Goal: Information Seeking & Learning: Stay updated

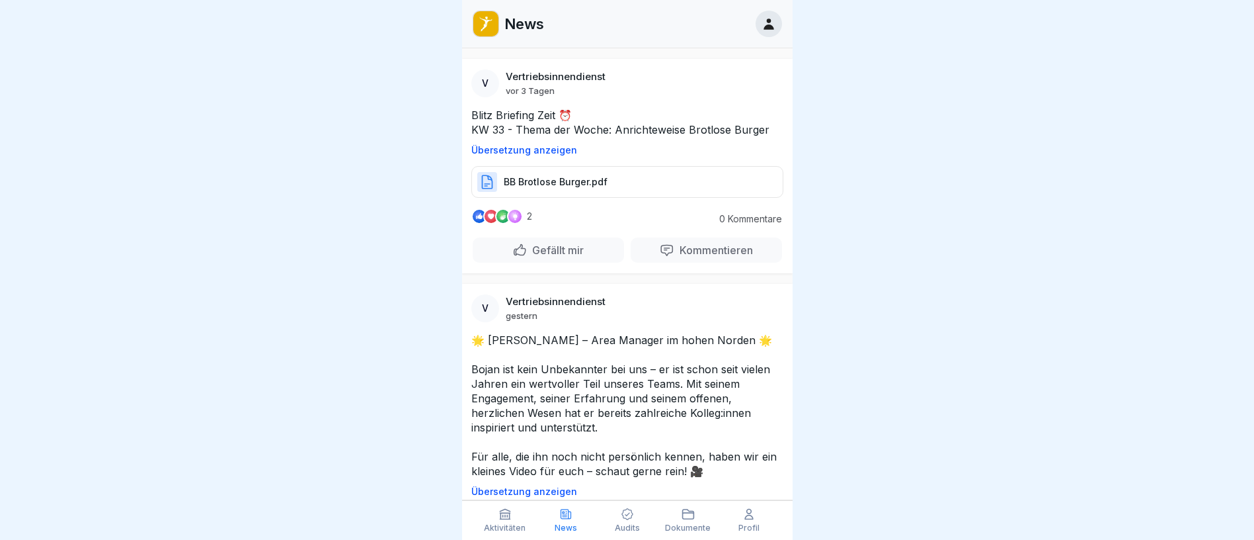
click at [535, 487] on p "Übersetzung anzeigen" at bounding box center [627, 491] width 312 height 11
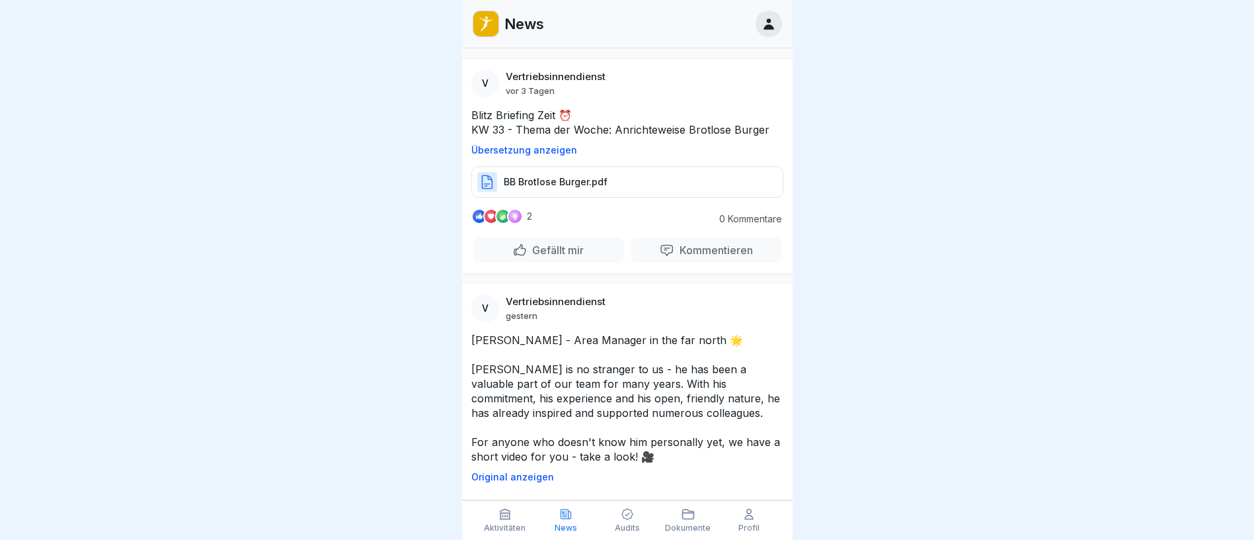
click at [535, 487] on div "V Vertriebsinnendienst gestern Bojan Popic - Area Manager in the far north 🌟 Bo…" at bounding box center [627, 503] width 331 height 438
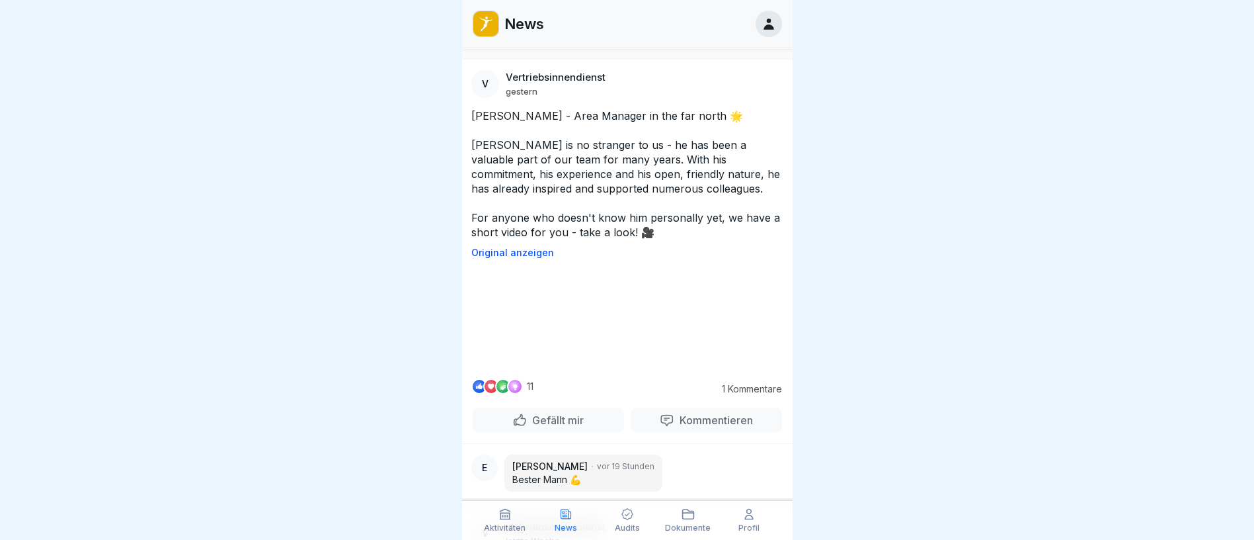
scroll to position [224, 0]
click at [535, 254] on p "Original anzeigen" at bounding box center [627, 253] width 312 height 11
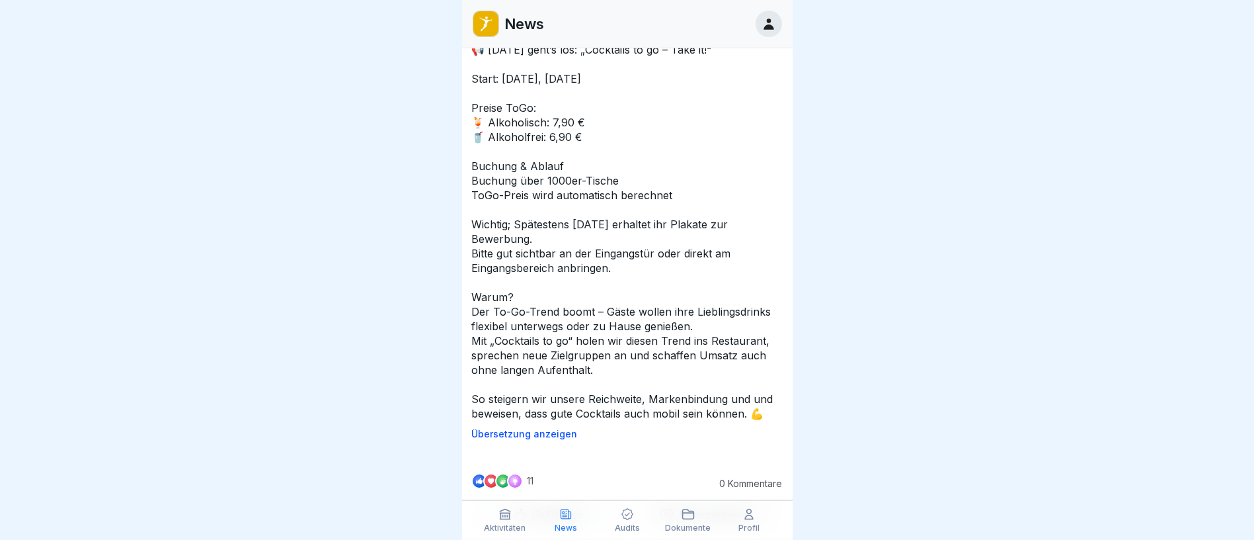
scroll to position [1492, 0]
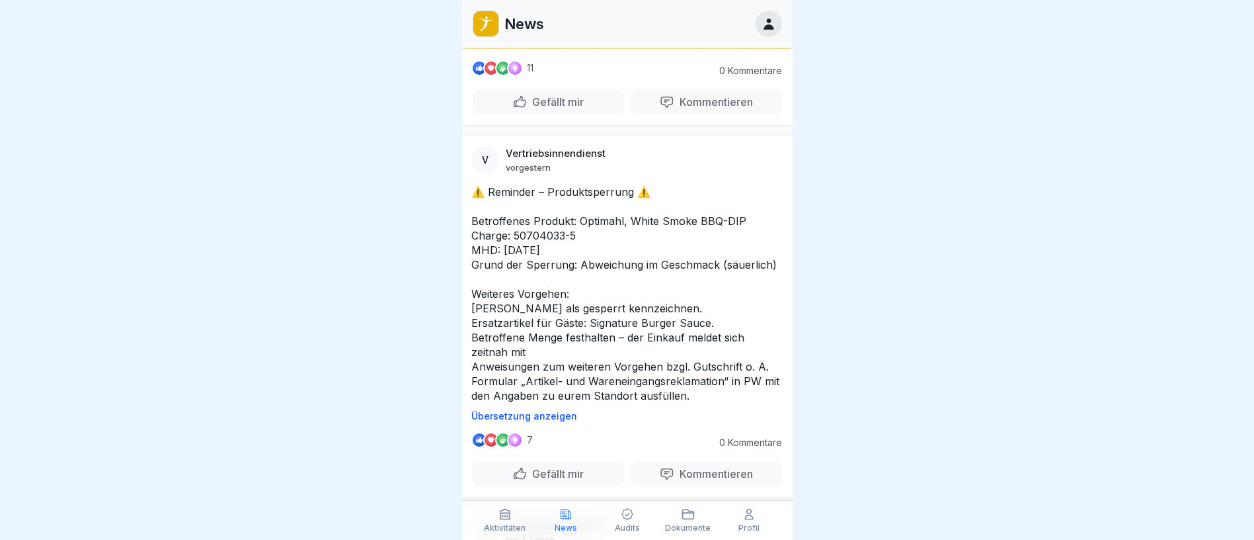
scroll to position [2583, 0]
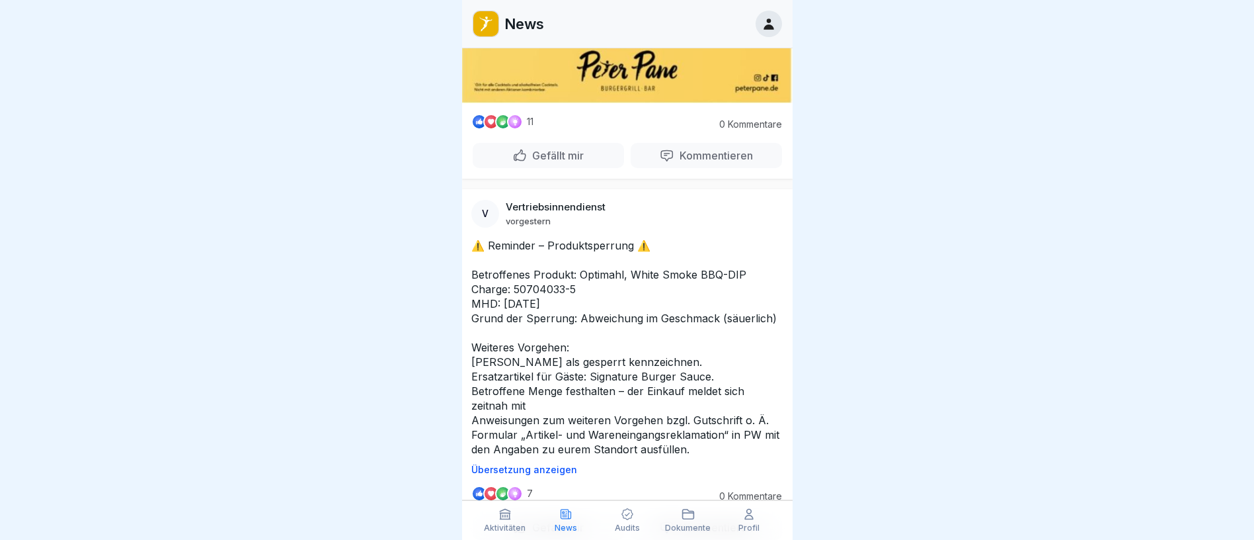
scroll to position [2547, 0]
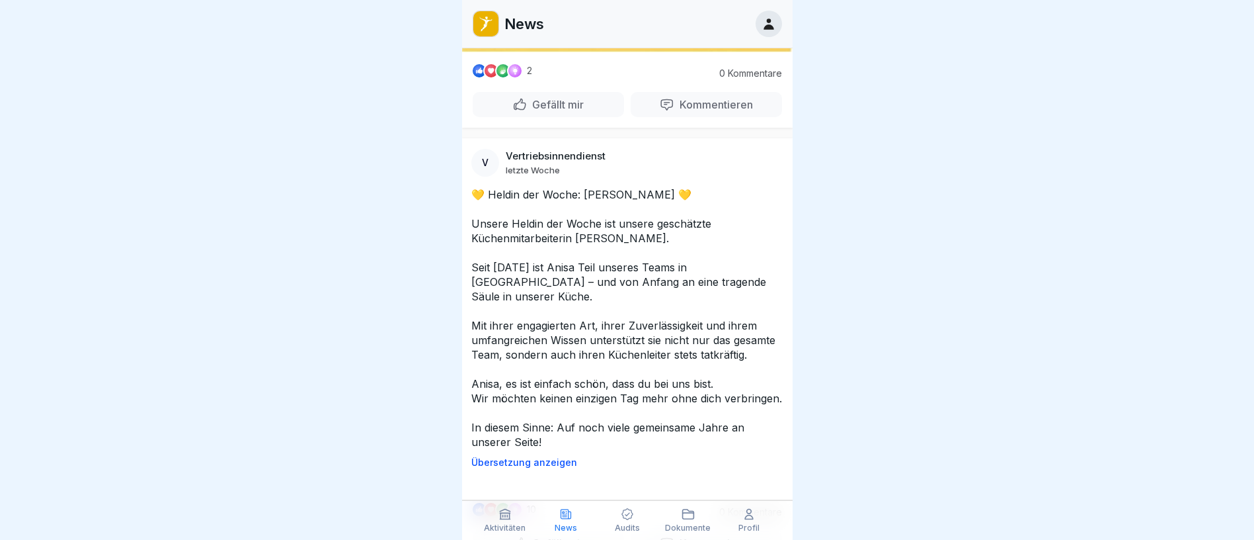
scroll to position [5457, 0]
